Goal: Information Seeking & Learning: Learn about a topic

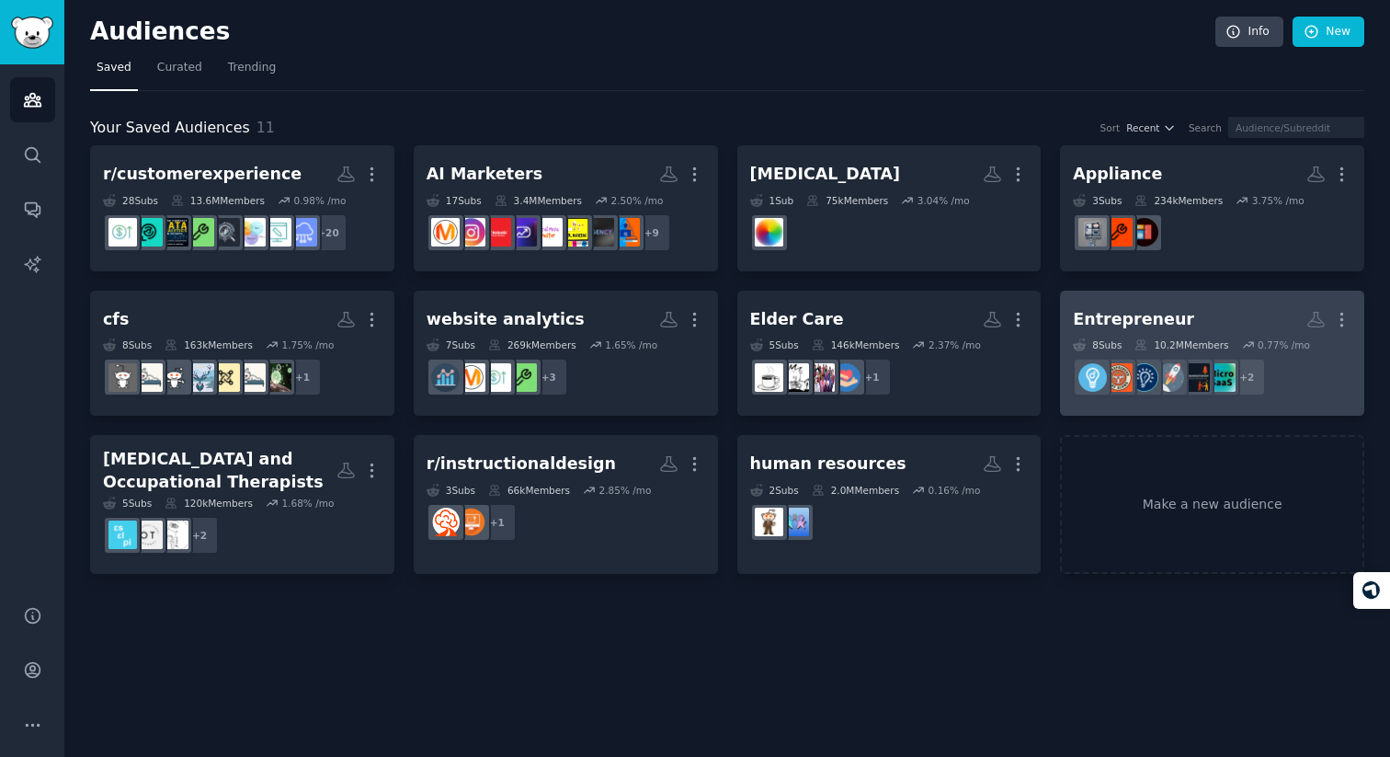
click at [1260, 325] on h2 "Entrepreneur More" at bounding box center [1212, 319] width 279 height 32
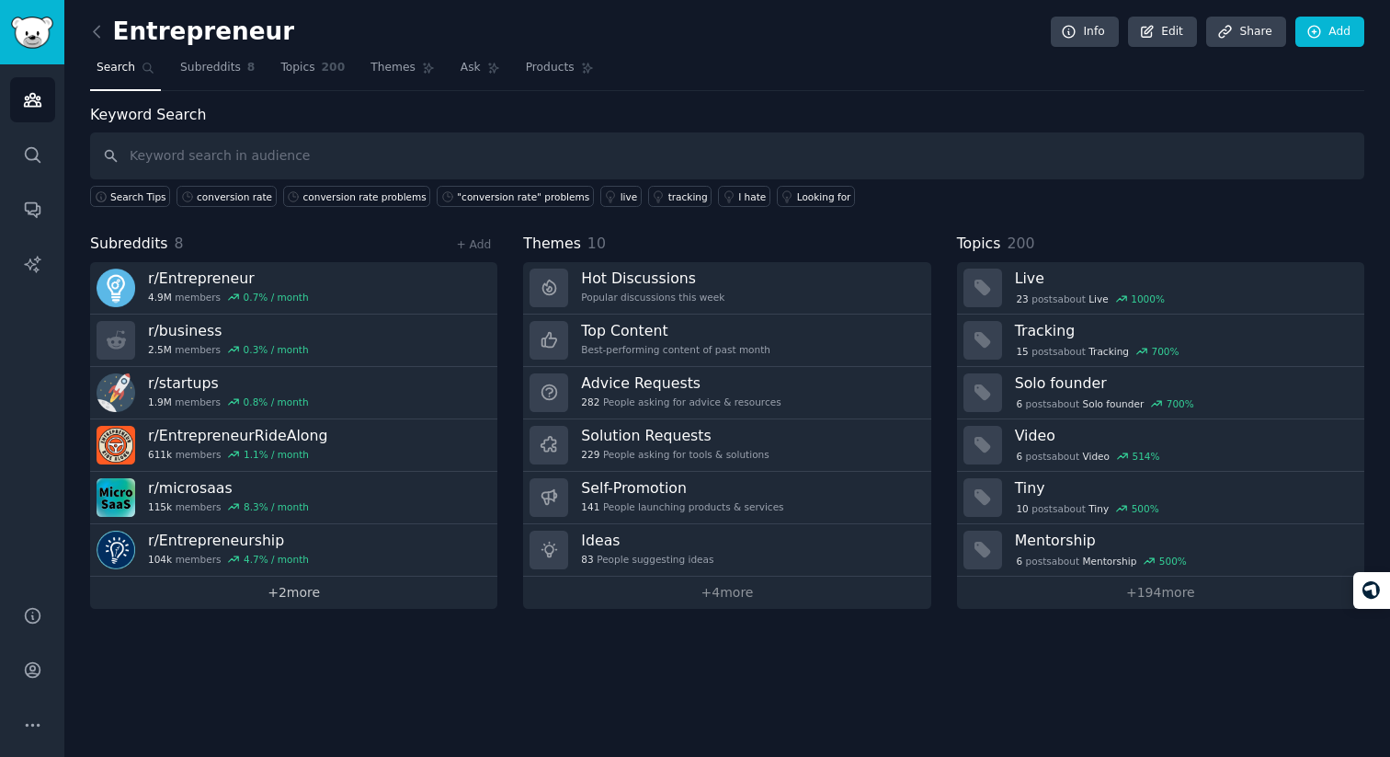
click at [363, 598] on link "+ 2 more" at bounding box center [293, 593] width 407 height 32
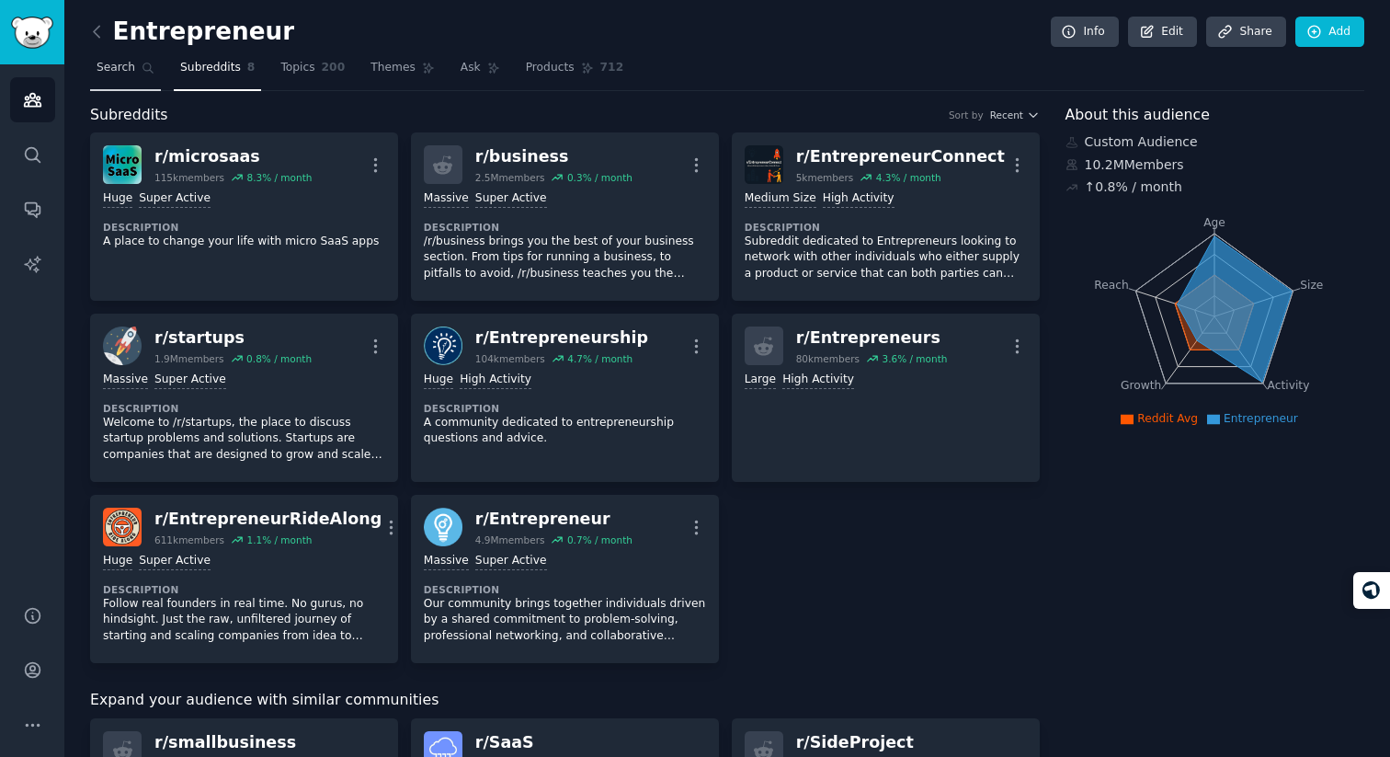
click at [131, 59] on link "Search" at bounding box center [125, 72] width 71 height 38
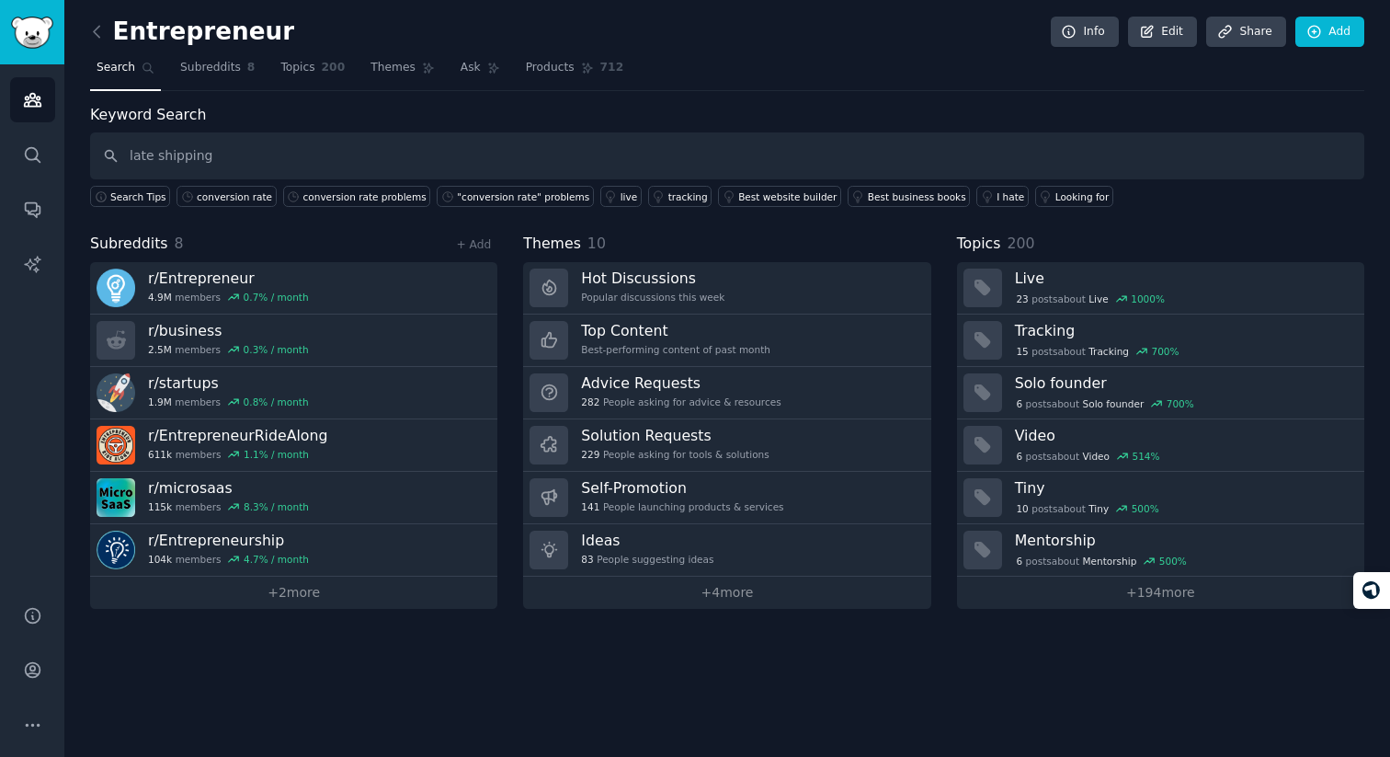
type input "late shipping"
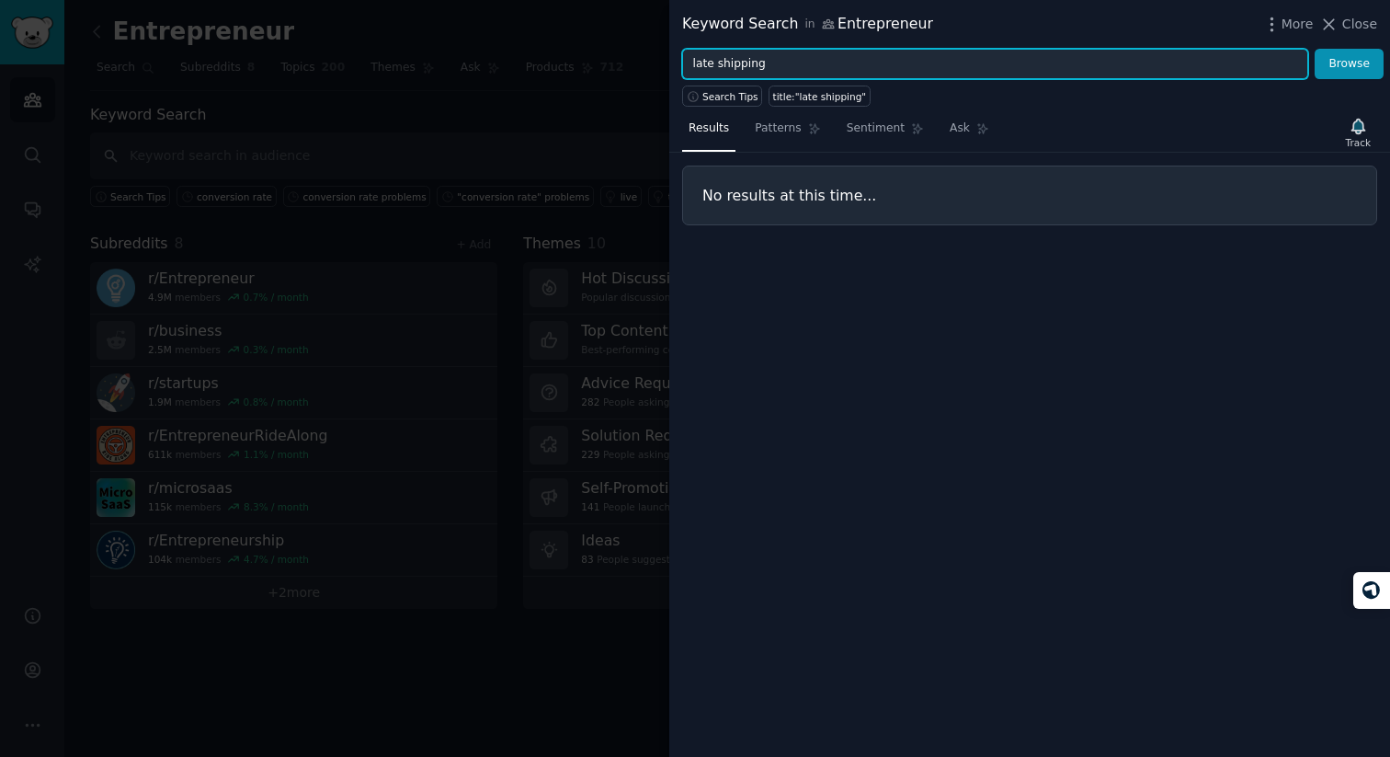
click at [846, 71] on input "late shipping" at bounding box center [995, 64] width 626 height 31
click at [1315, 49] on button "Browse" at bounding box center [1349, 64] width 69 height 31
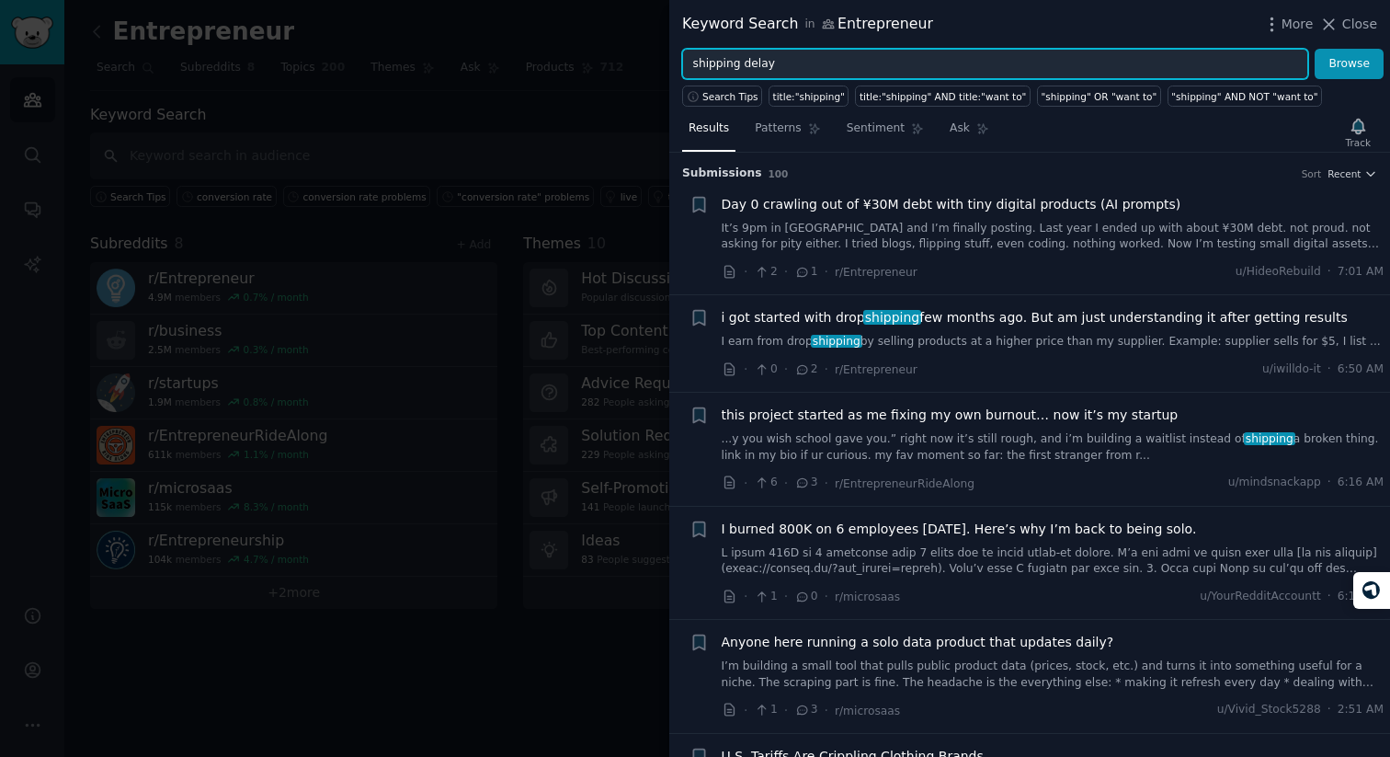
type input "shipping delay"
click at [1315, 49] on button "Browse" at bounding box center [1349, 64] width 69 height 31
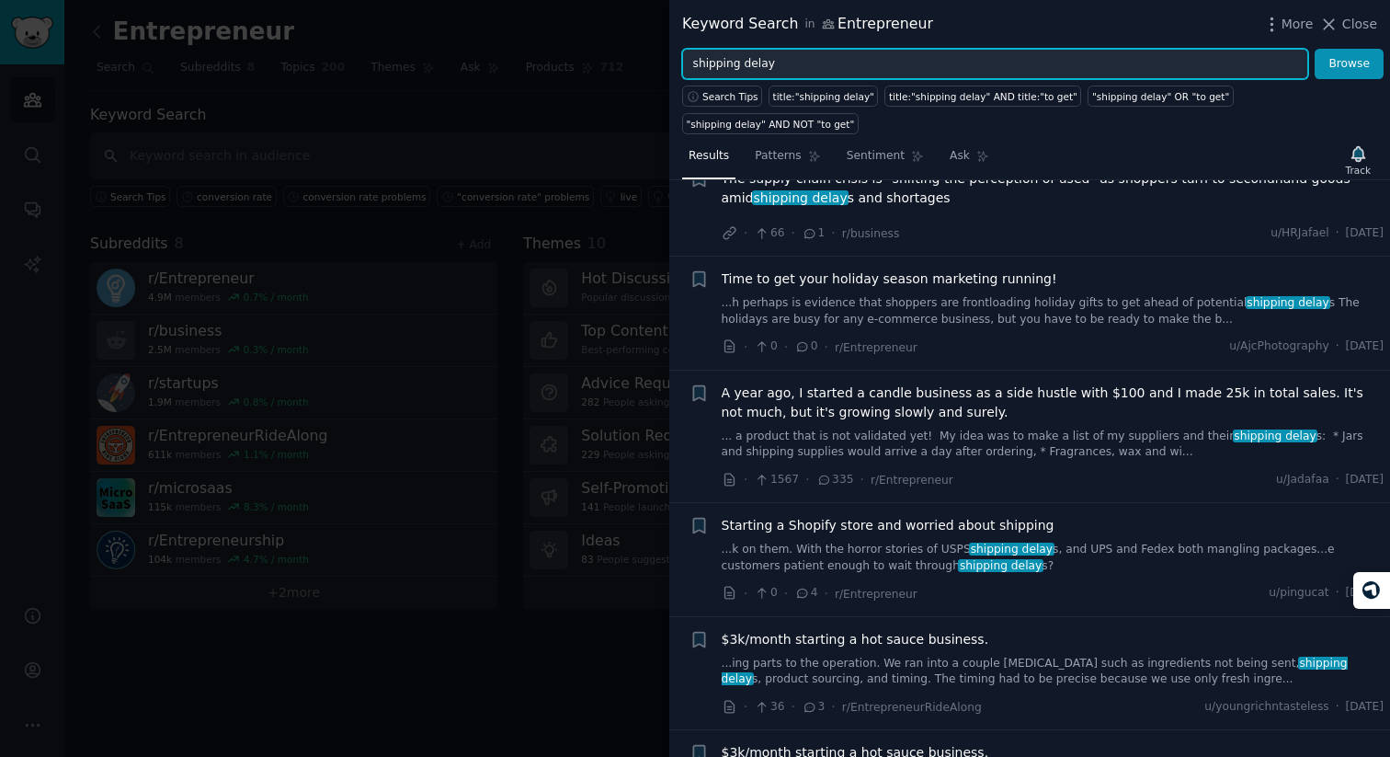
scroll to position [599, 0]
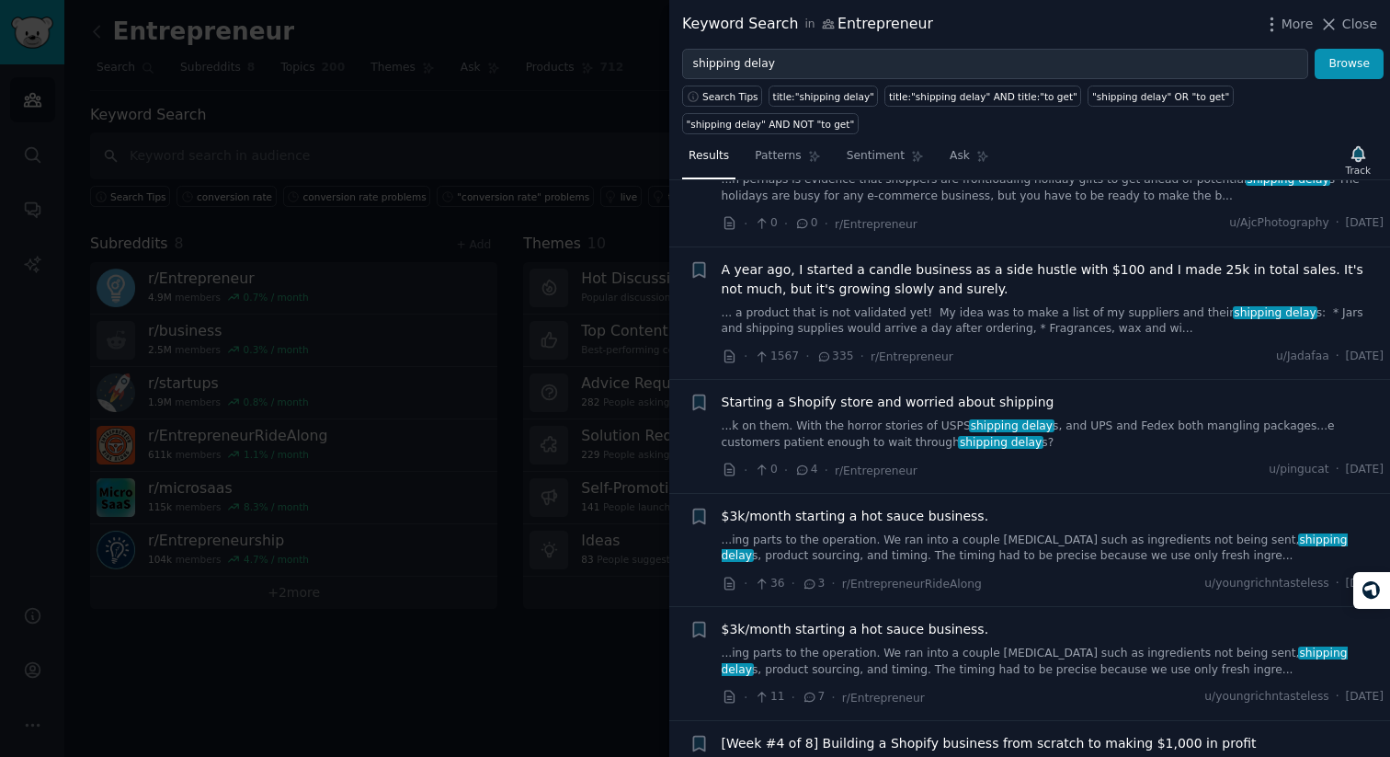
click at [1010, 535] on link "...ing parts to the operation. We ran into a couple [MEDICAL_DATA] such as ingr…" at bounding box center [1053, 548] width 663 height 32
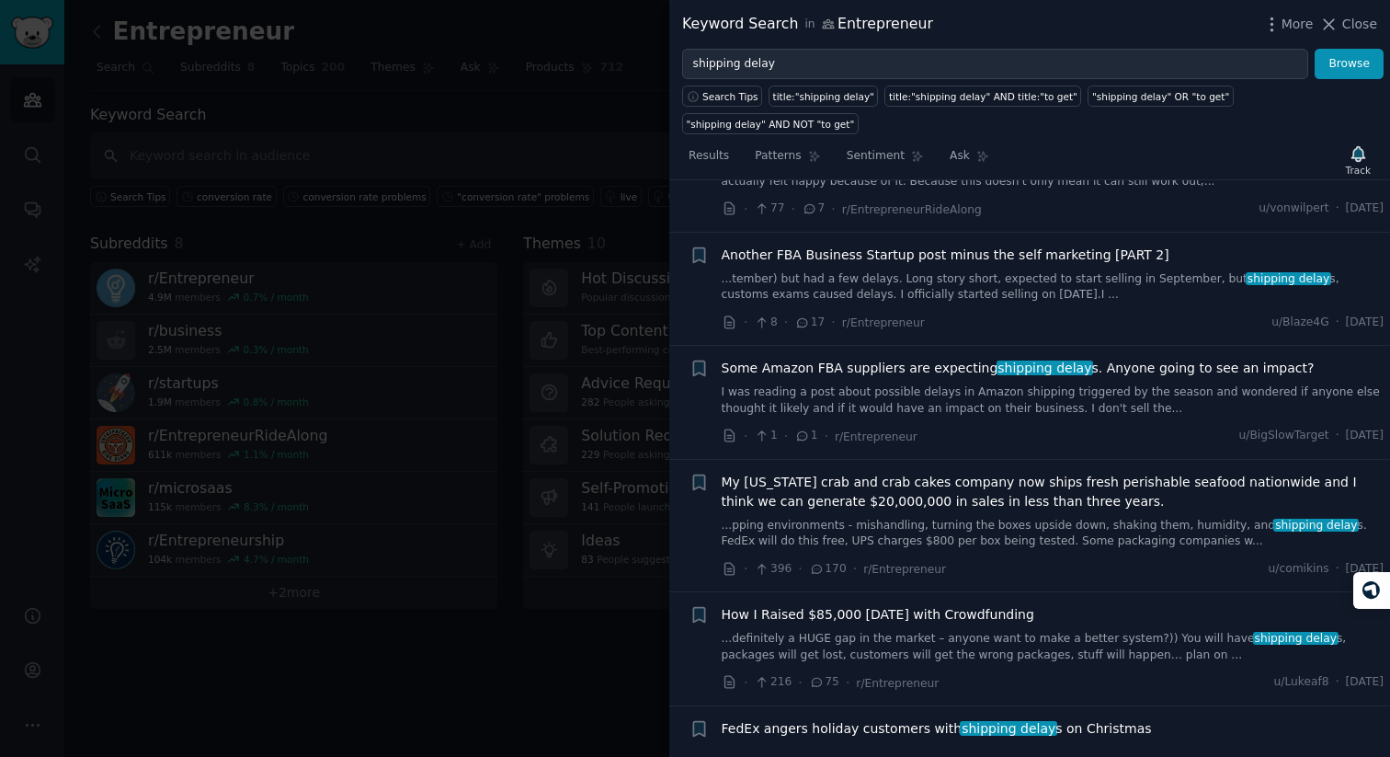
scroll to position [7228, 0]
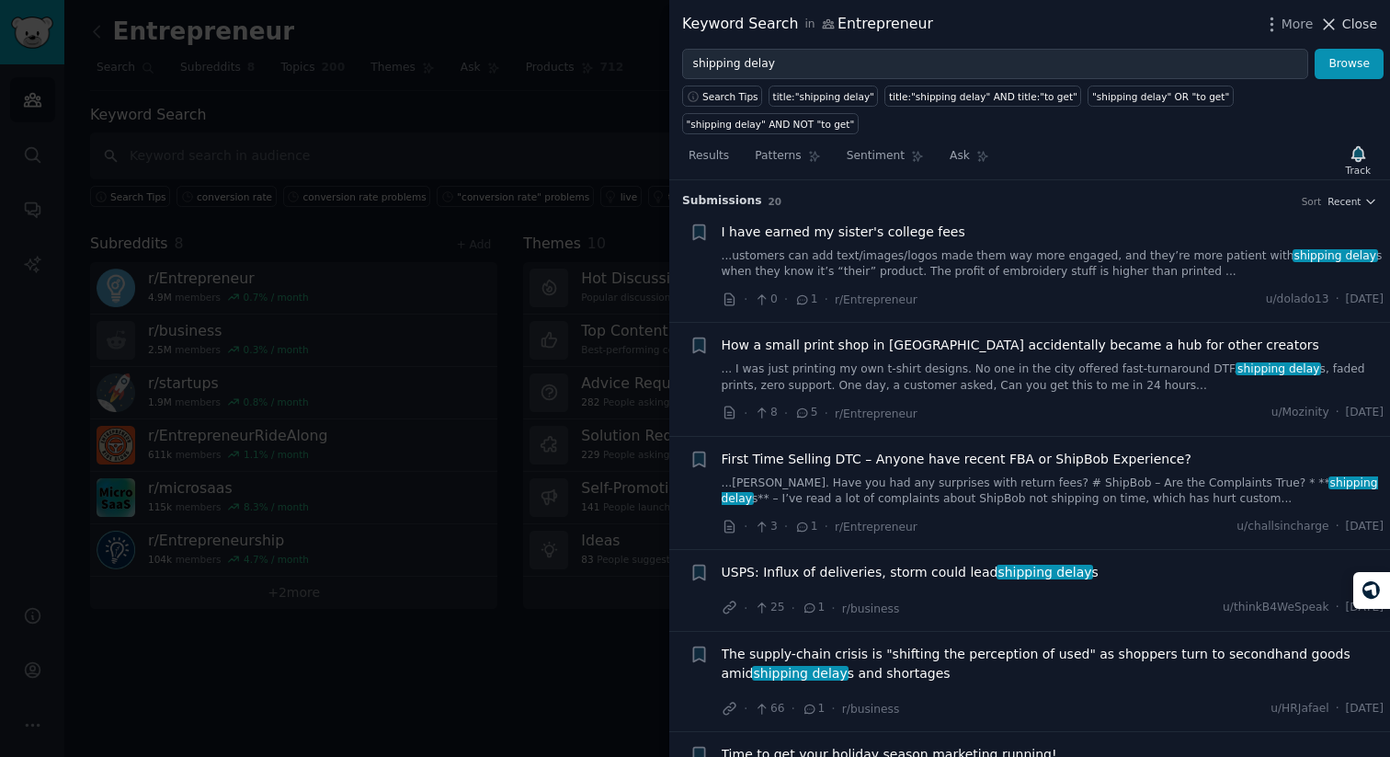
click at [1326, 19] on icon at bounding box center [1330, 24] width 10 height 10
